Goal: Task Accomplishment & Management: Manage account settings

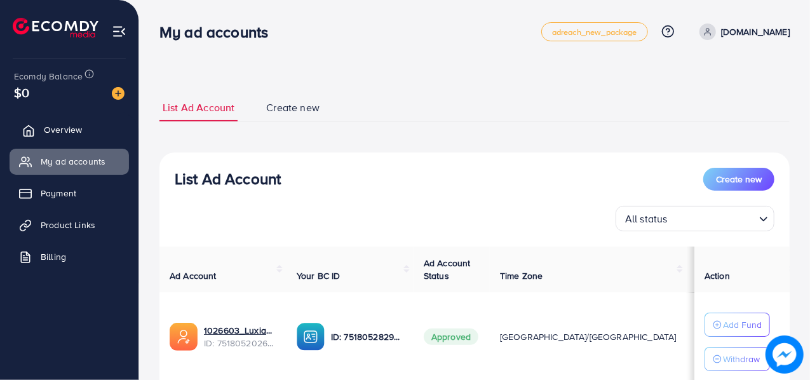
click at [62, 131] on span "Overview" at bounding box center [63, 129] width 38 height 13
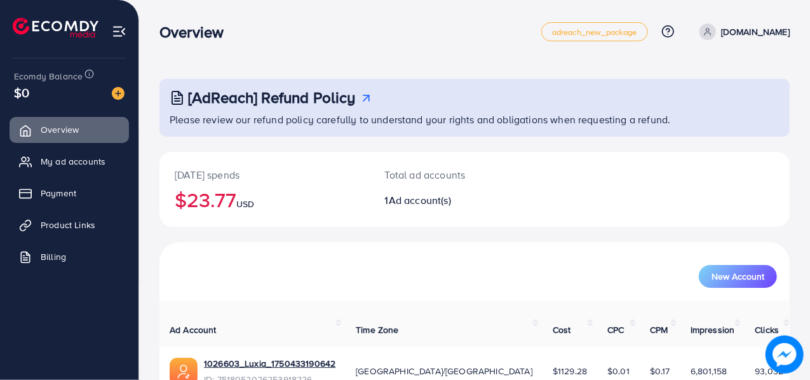
click at [67, 147] on ul "Overview My ad accounts Payment Product Links Billing" at bounding box center [69, 197] width 138 height 171
click at [67, 165] on span "My ad accounts" at bounding box center [76, 161] width 65 height 13
